Goal: Contribute content: Add original content to the website for others to see

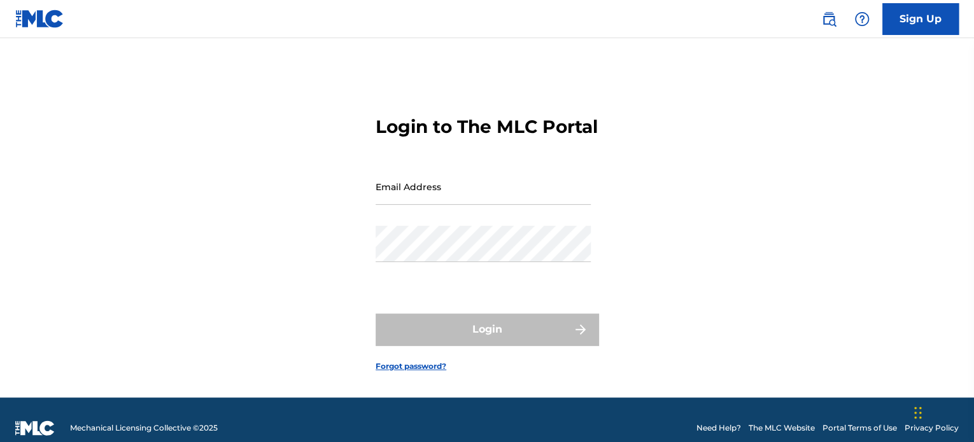
click at [433, 205] on input "Email Address" at bounding box center [482, 187] width 215 height 36
click at [460, 205] on input "Email Address" at bounding box center [482, 187] width 215 height 36
type input "[EMAIL_ADDRESS][DOMAIN_NAME]"
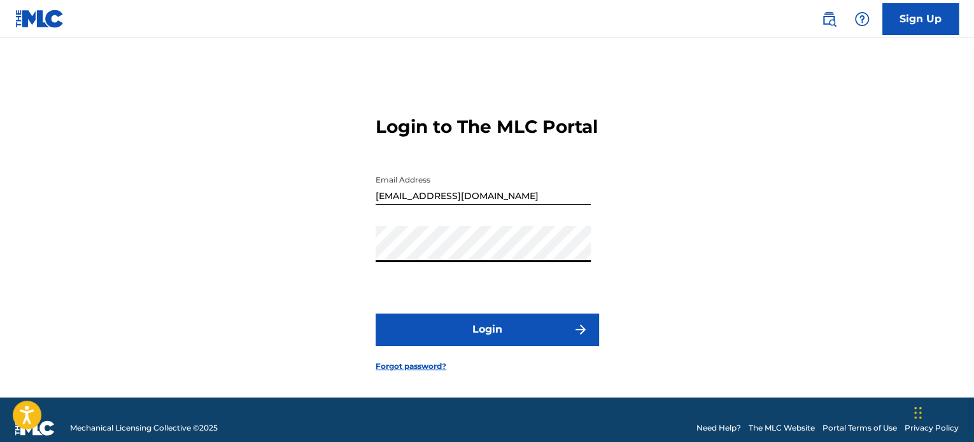
click at [487, 346] on button "Login" at bounding box center [486, 330] width 223 height 32
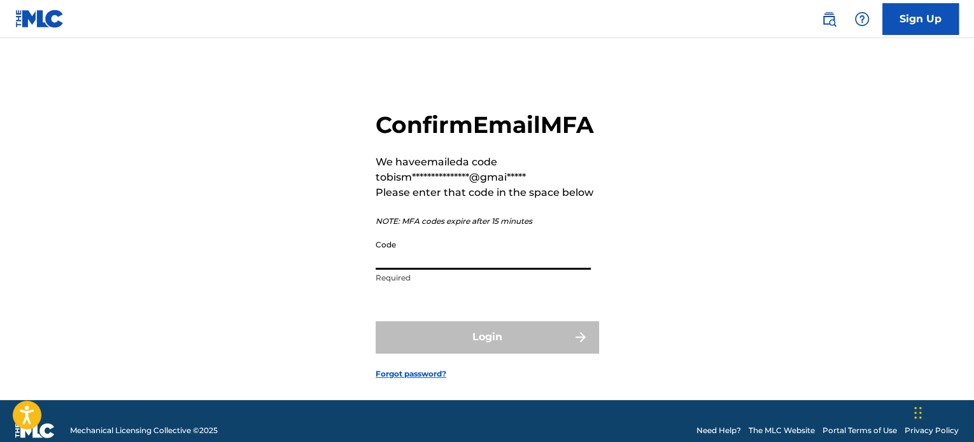
click at [471, 270] on input "Code" at bounding box center [482, 252] width 215 height 36
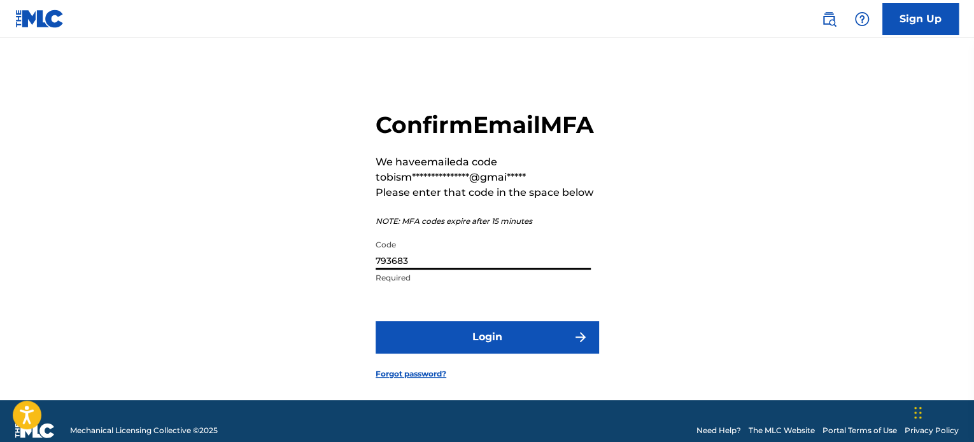
type input "793683"
click at [375, 321] on button "Login" at bounding box center [486, 337] width 223 height 32
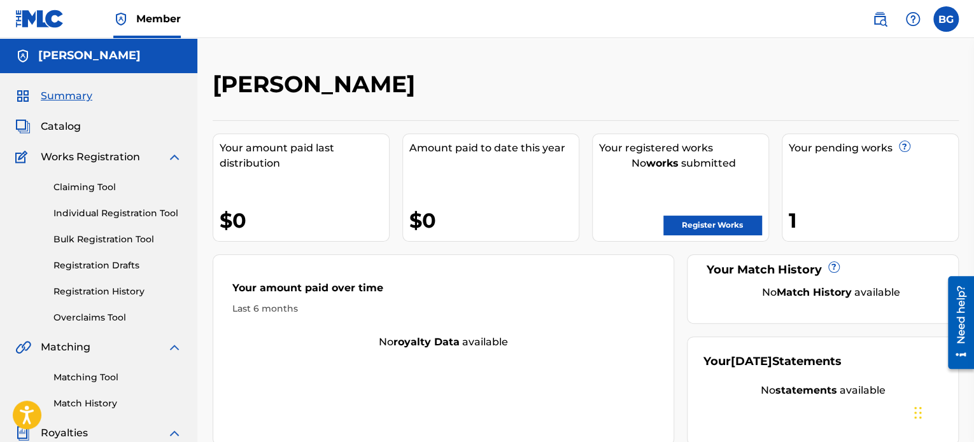
click at [834, 167] on div "Your pending works ? 1" at bounding box center [870, 188] width 177 height 108
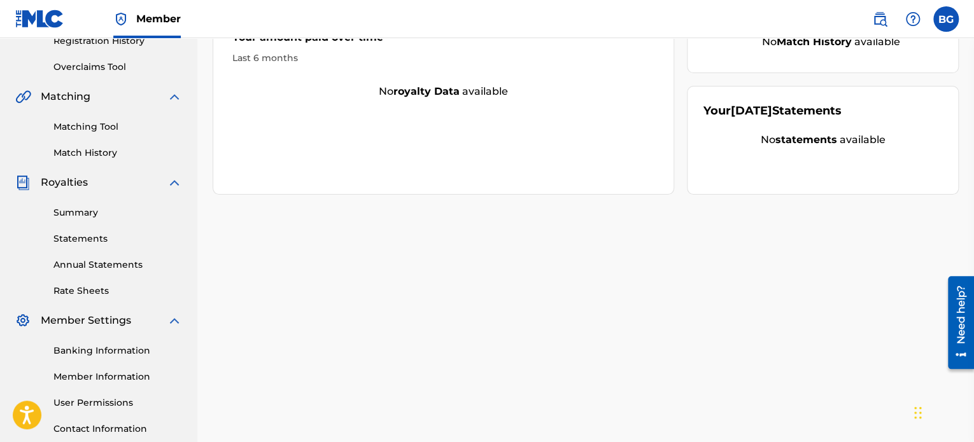
scroll to position [251, 0]
click at [89, 216] on link "Summary" at bounding box center [117, 212] width 129 height 13
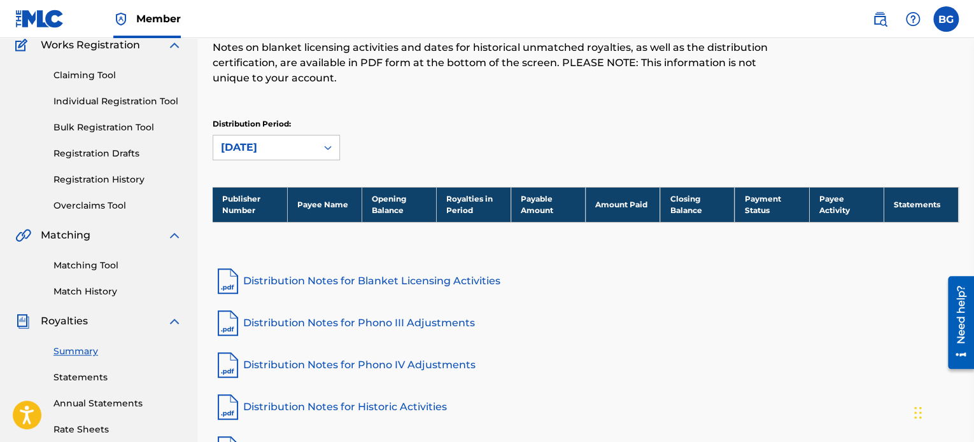
scroll to position [214, 0]
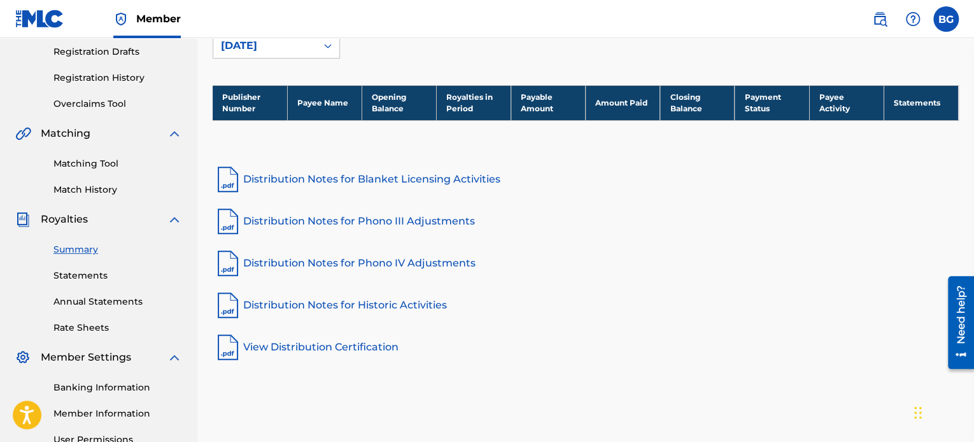
click at [295, 176] on link "Distribution Notes for Blanket Licensing Activities" at bounding box center [586, 179] width 746 height 31
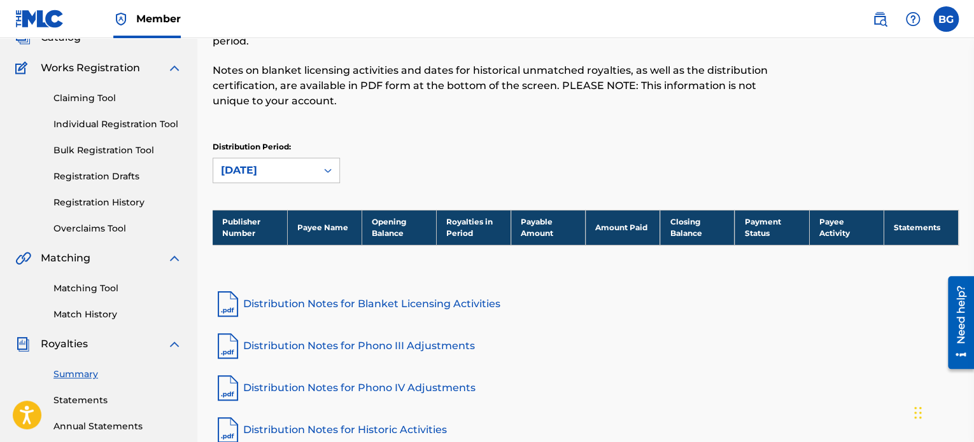
scroll to position [87, 0]
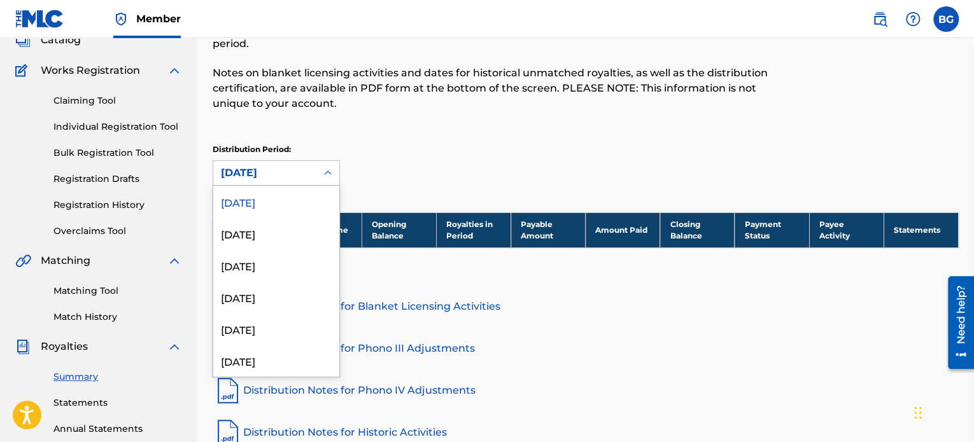
click at [320, 178] on div at bounding box center [327, 173] width 23 height 23
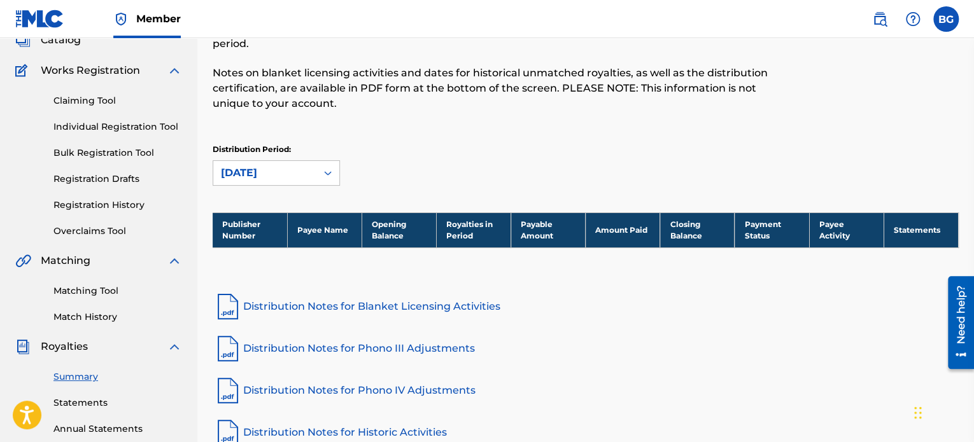
click at [320, 178] on div at bounding box center [327, 173] width 23 height 23
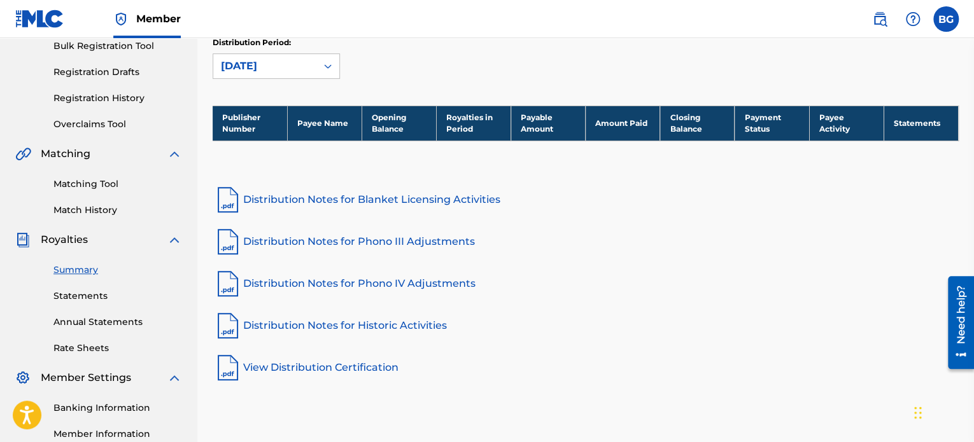
scroll to position [196, 0]
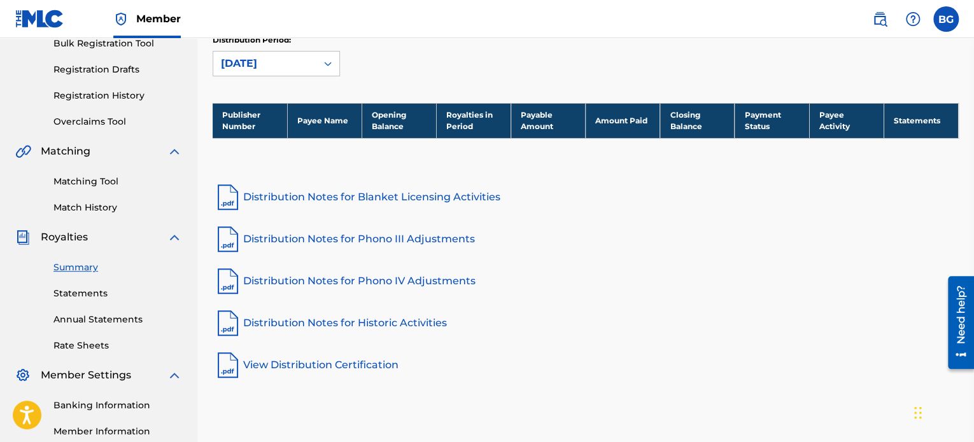
click at [91, 293] on link "Statements" at bounding box center [117, 293] width 129 height 13
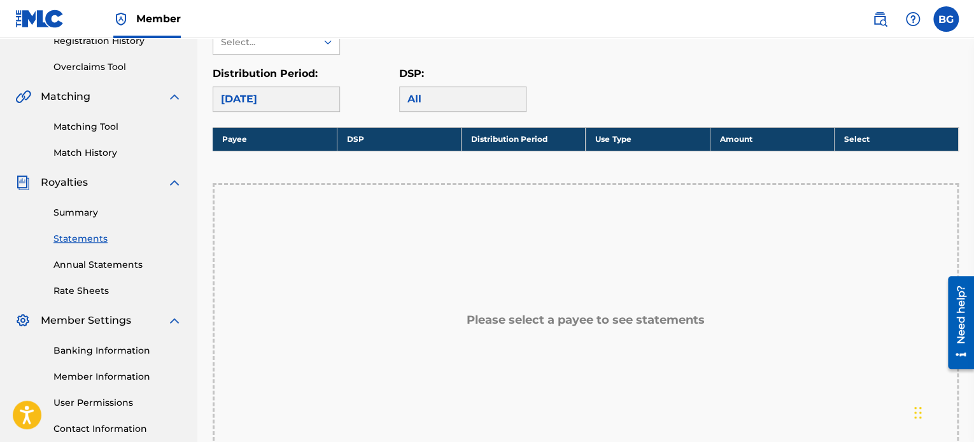
scroll to position [250, 0]
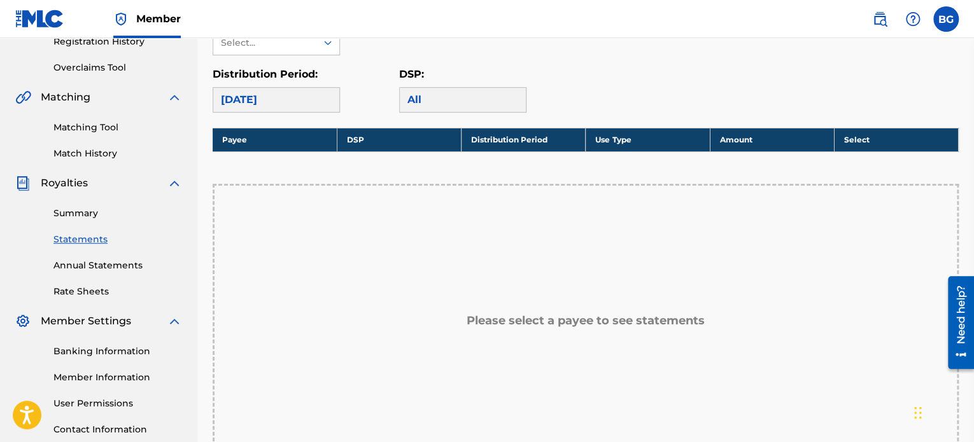
click at [103, 269] on link "Annual Statements" at bounding box center [117, 265] width 129 height 13
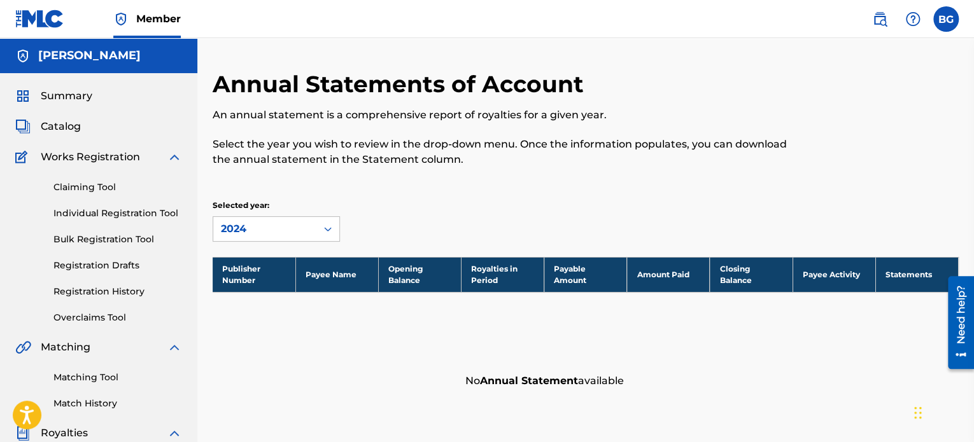
click at [62, 153] on span "Works Registration" at bounding box center [90, 157] width 99 height 15
click at [60, 132] on span "Catalog" at bounding box center [61, 126] width 40 height 15
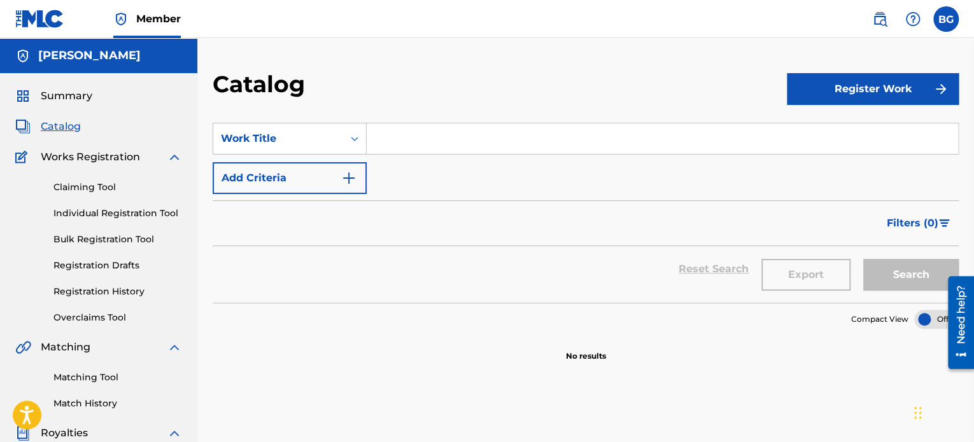
click at [78, 160] on span "Works Registration" at bounding box center [90, 157] width 99 height 15
click at [85, 179] on div "Claiming Tool Individual Registration Tool Bulk Registration Tool Registration …" at bounding box center [98, 245] width 167 height 160
click at [87, 183] on link "Claiming Tool" at bounding box center [117, 187] width 129 height 13
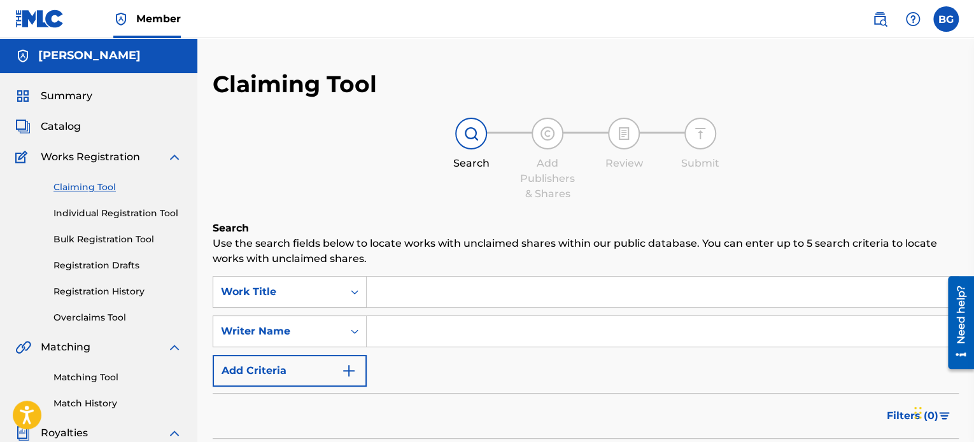
click at [105, 216] on link "Individual Registration Tool" at bounding box center [117, 213] width 129 height 13
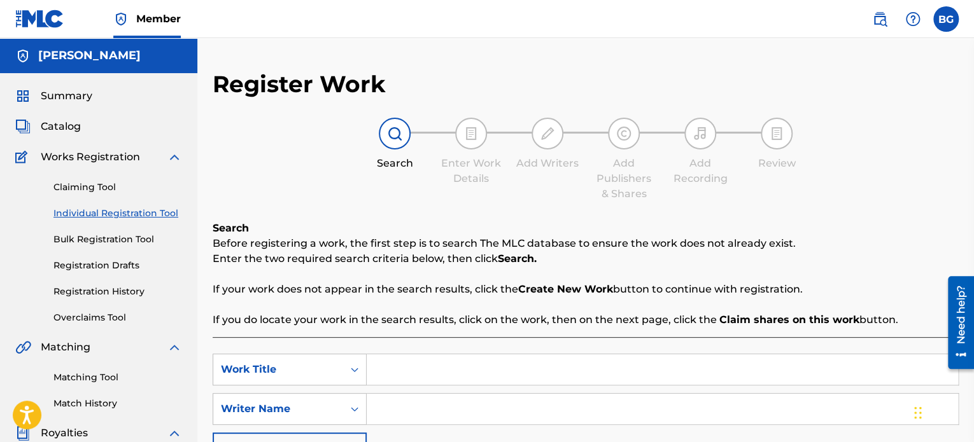
scroll to position [23, 0]
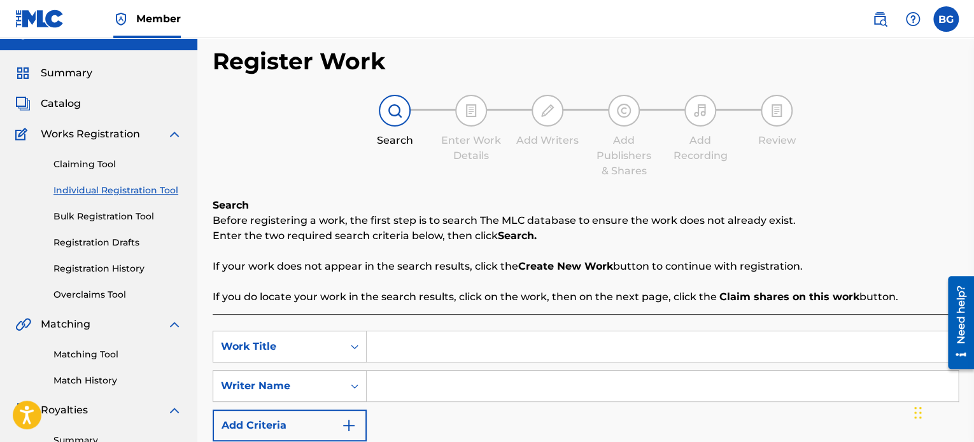
click at [105, 216] on link "Bulk Registration Tool" at bounding box center [117, 216] width 129 height 13
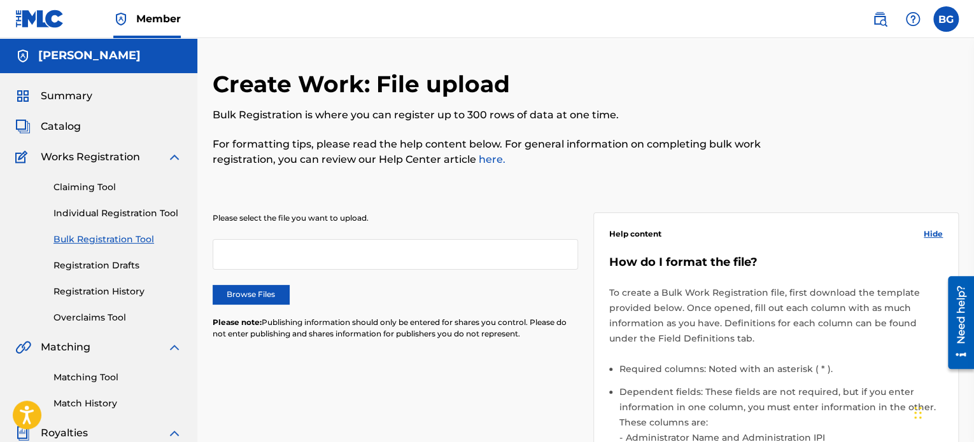
click at [115, 269] on link "Registration Drafts" at bounding box center [117, 265] width 129 height 13
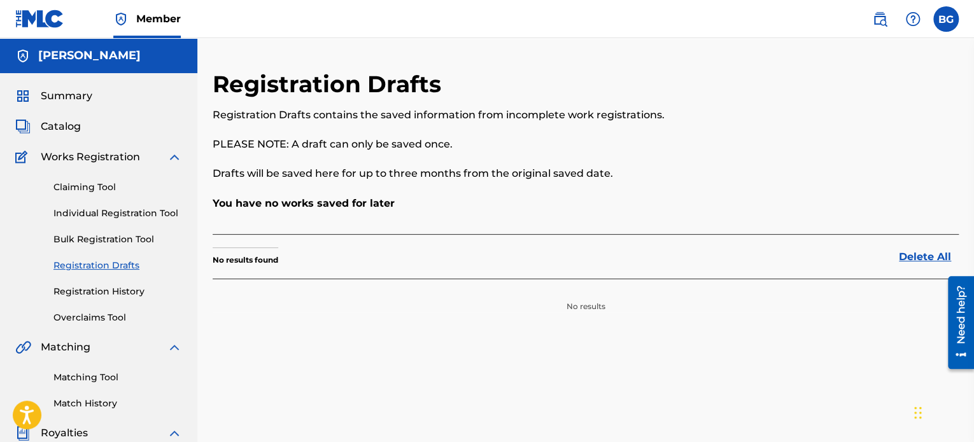
scroll to position [31, 0]
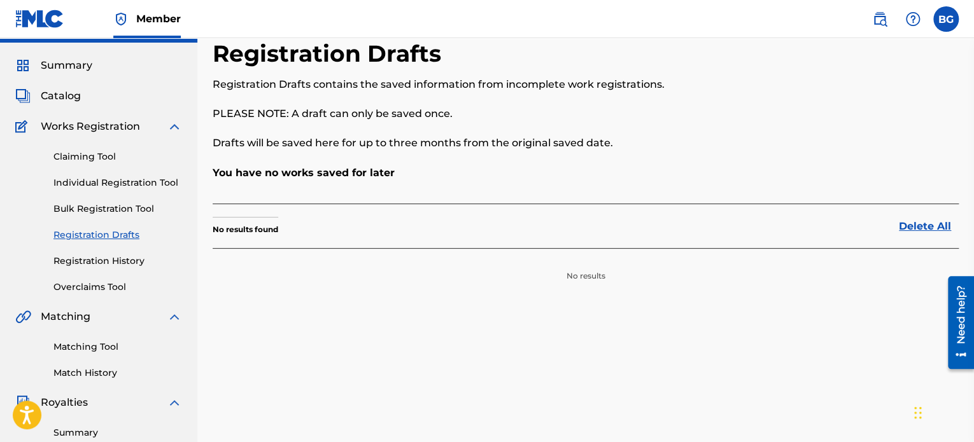
click at [120, 257] on link "Registration History" at bounding box center [117, 261] width 129 height 13
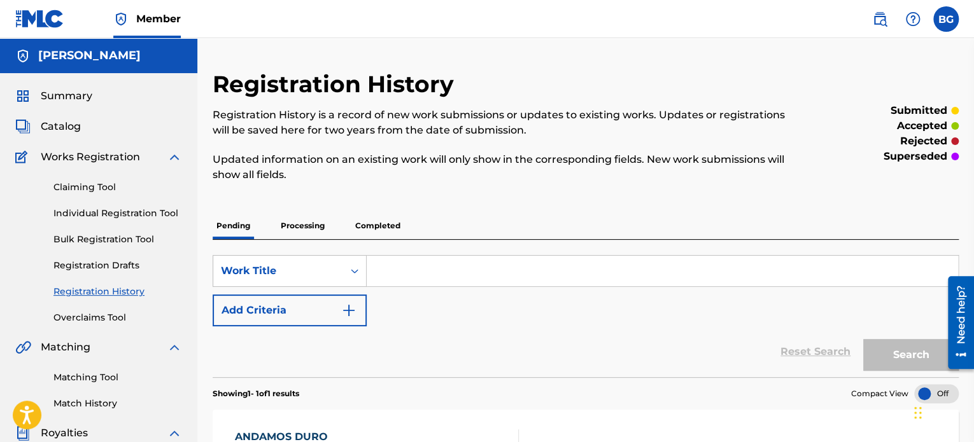
click at [104, 316] on link "Overclaims Tool" at bounding box center [117, 317] width 129 height 13
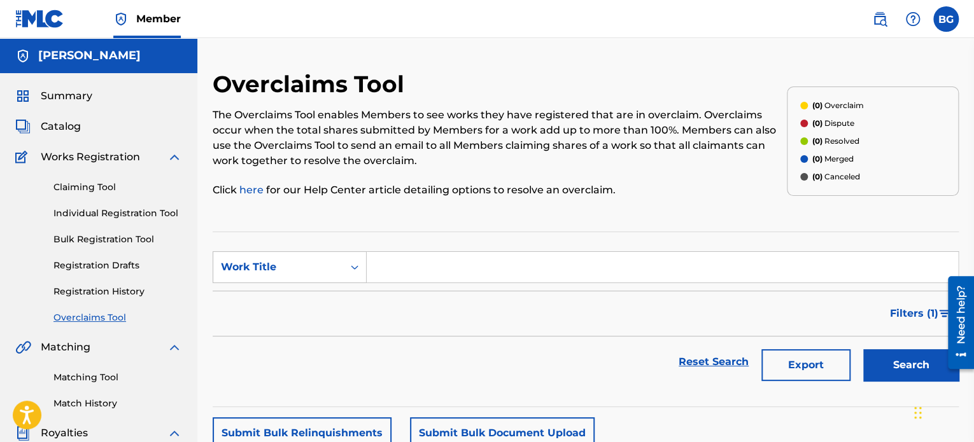
click at [104, 161] on span "Works Registration" at bounding box center [90, 157] width 99 height 15
click at [99, 182] on link "Claiming Tool" at bounding box center [117, 187] width 129 height 13
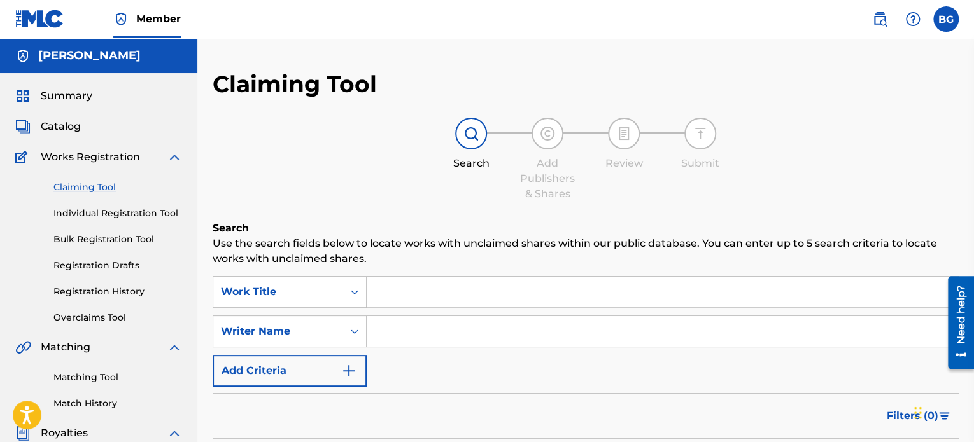
drag, startPoint x: 109, startPoint y: 204, endPoint x: 113, endPoint y: 210, distance: 7.4
click at [113, 210] on div "Claiming Tool Individual Registration Tool Bulk Registration Tool Registration …" at bounding box center [98, 245] width 167 height 160
click at [113, 210] on link "Individual Registration Tool" at bounding box center [117, 213] width 129 height 13
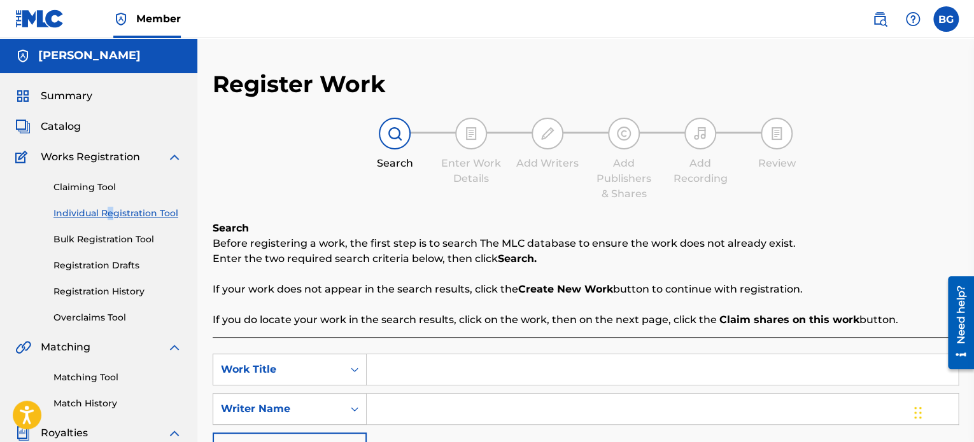
click at [67, 130] on span "Catalog" at bounding box center [61, 126] width 40 height 15
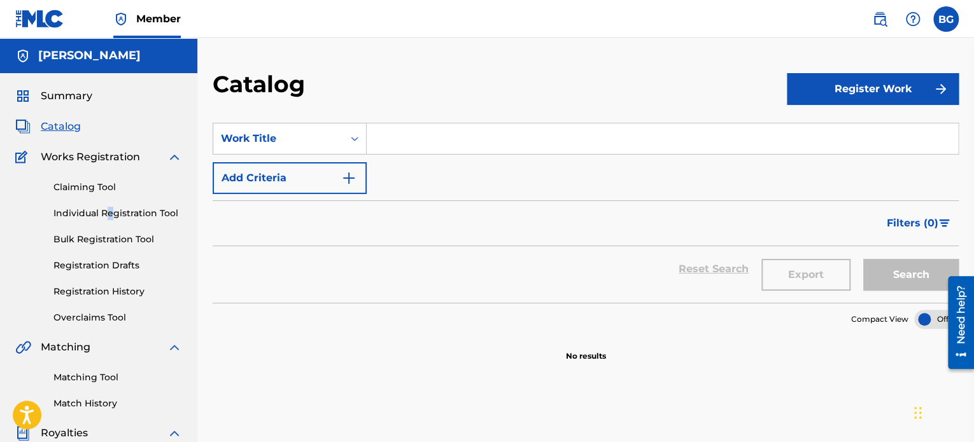
click at [872, 104] on button "Register Work" at bounding box center [873, 89] width 172 height 32
click at [852, 160] on link "By File Upload" at bounding box center [873, 161] width 172 height 31
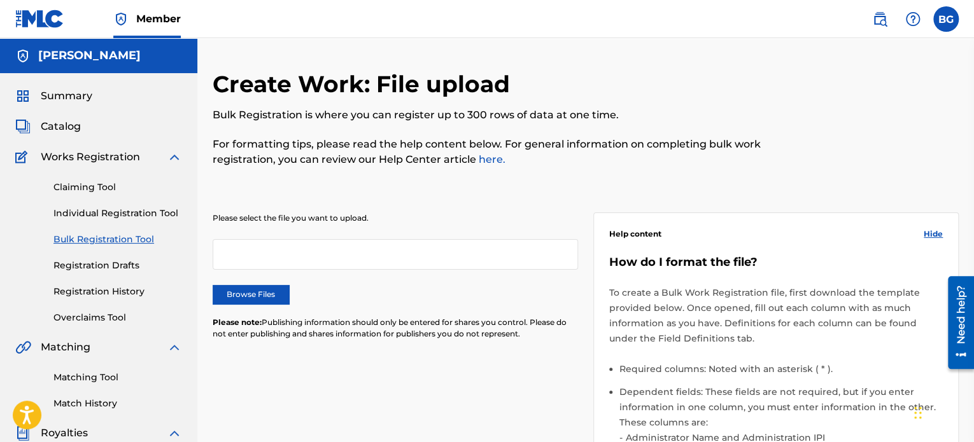
click at [534, 249] on div at bounding box center [395, 254] width 365 height 31
click at [530, 256] on div at bounding box center [395, 254] width 365 height 31
click at [255, 292] on label "Browse Files" at bounding box center [251, 294] width 76 height 19
click at [0, 0] on input "Browse Files" at bounding box center [0, 0] width 0 height 0
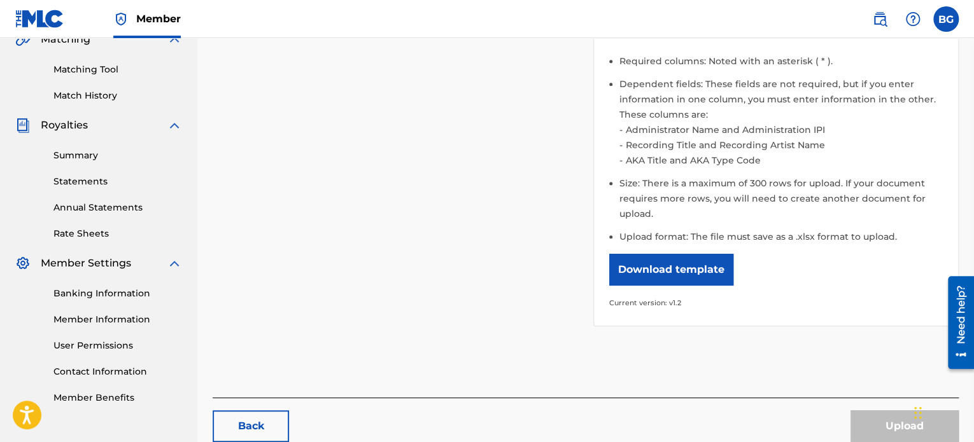
scroll to position [308, 0]
click at [682, 264] on button "Download template" at bounding box center [671, 270] width 124 height 32
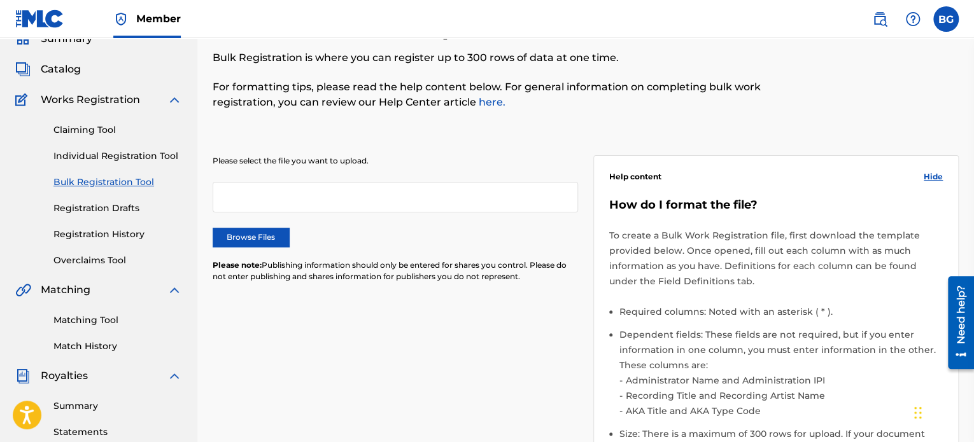
scroll to position [56, 0]
click at [344, 198] on div at bounding box center [395, 198] width 365 height 31
click at [85, 219] on div "Claiming Tool Individual Registration Tool Bulk Registration Tool Registration …" at bounding box center [98, 189] width 167 height 160
click at [106, 206] on link "Registration Drafts" at bounding box center [117, 209] width 129 height 13
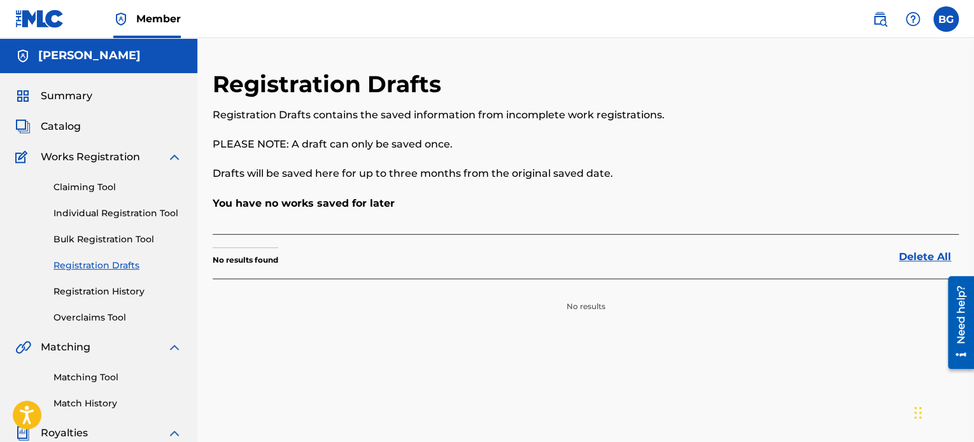
click at [115, 193] on link "Claiming Tool" at bounding box center [117, 187] width 129 height 13
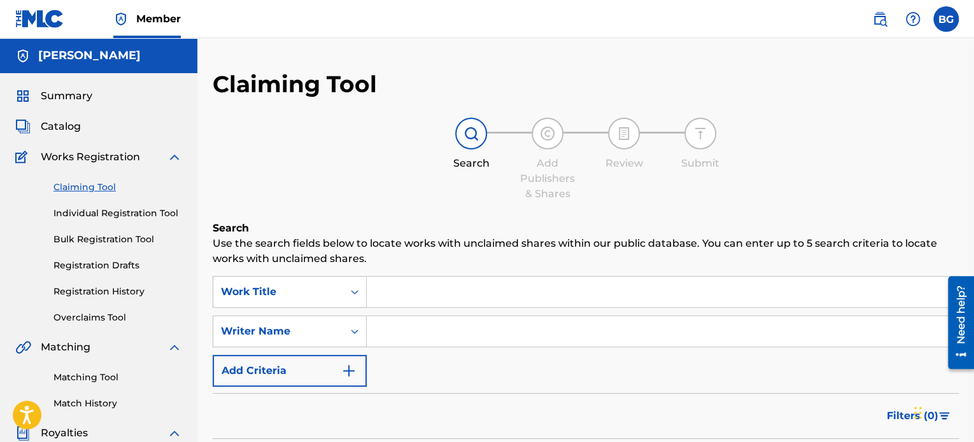
click at [119, 208] on link "Individual Registration Tool" at bounding box center [117, 213] width 129 height 13
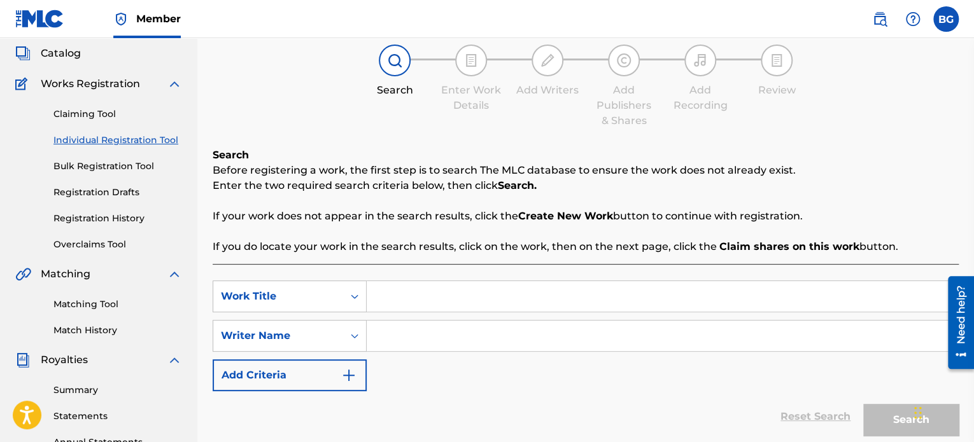
scroll to position [74, 0]
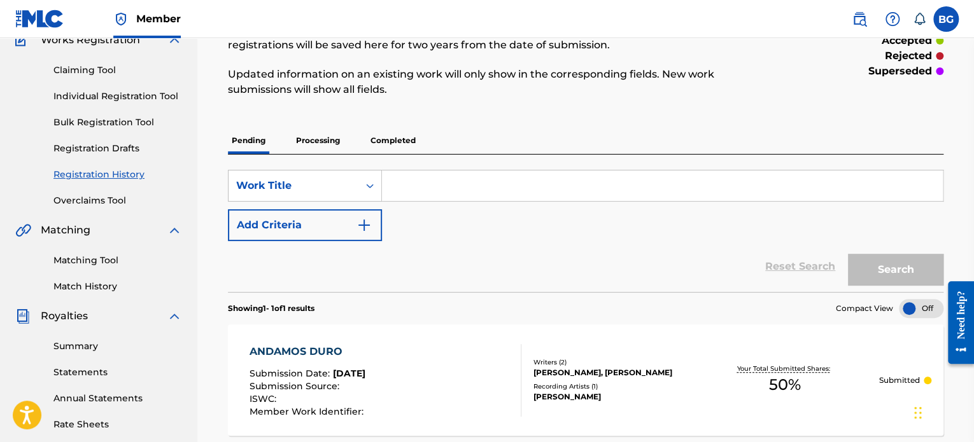
scroll to position [116, 0]
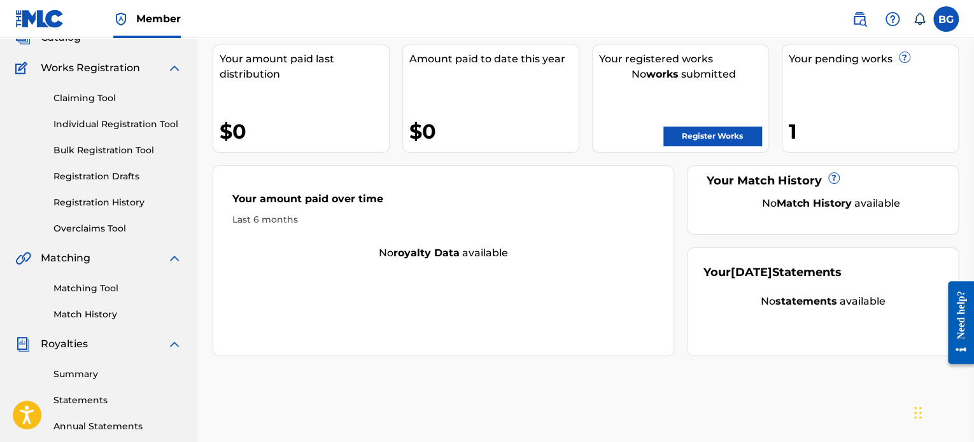
scroll to position [76, 0]
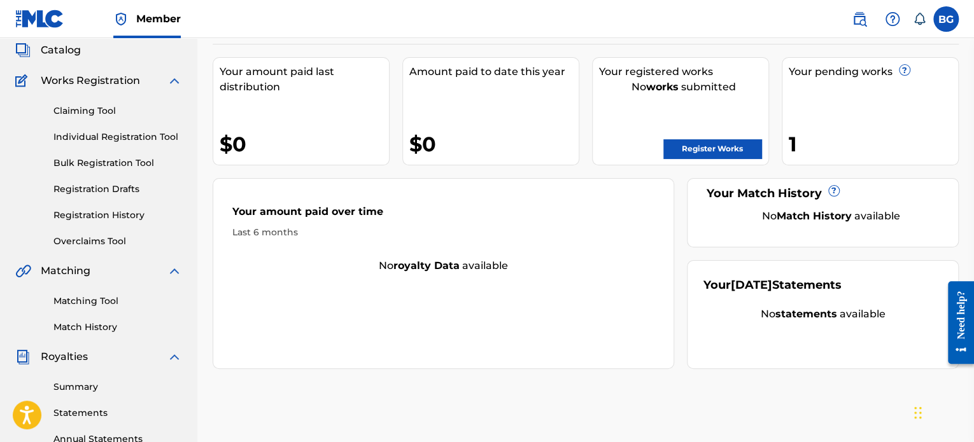
click at [97, 117] on div "Claiming Tool Individual Registration Tool Bulk Registration Tool Registration …" at bounding box center [98, 168] width 167 height 160
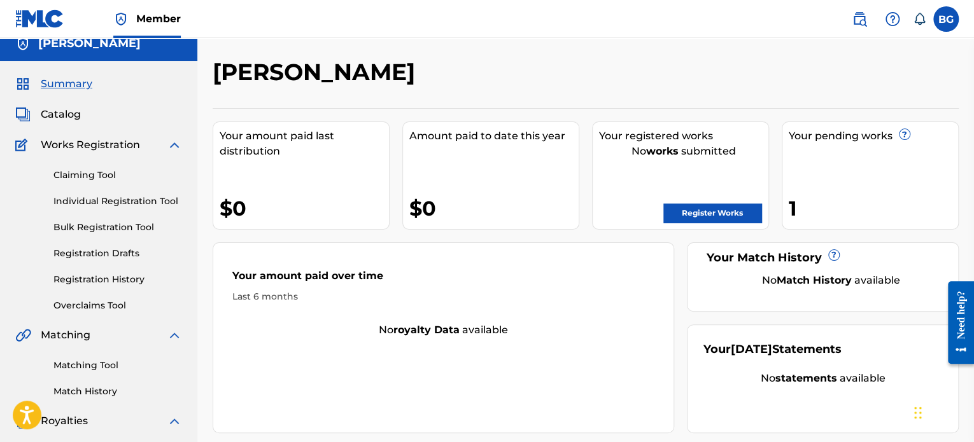
scroll to position [8, 0]
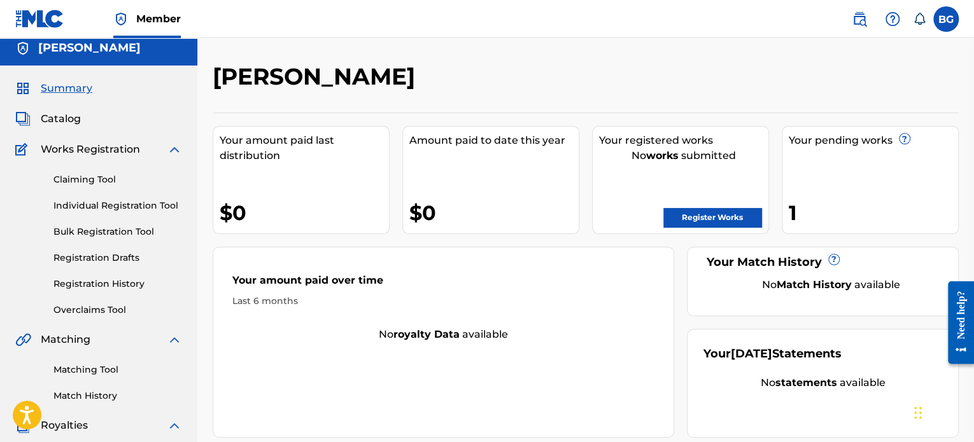
click at [25, 113] on img at bounding box center [22, 118] width 15 height 15
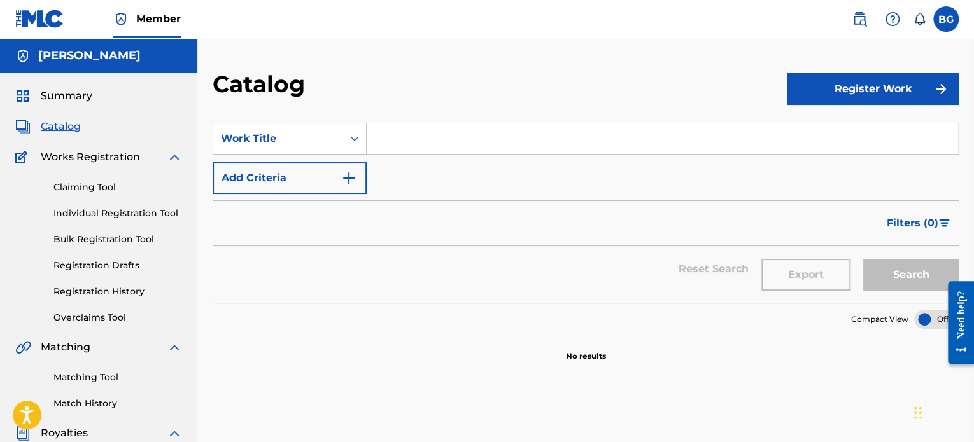
click at [64, 95] on span "Summary" at bounding box center [67, 95] width 52 height 15
